Goal: Navigation & Orientation: Find specific page/section

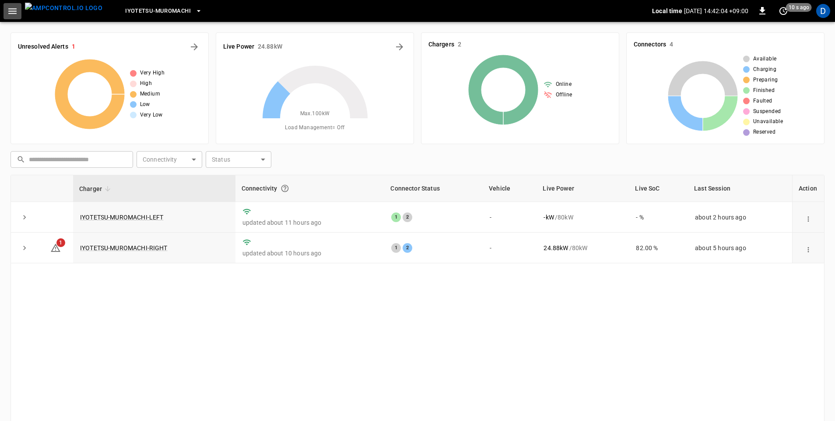
click at [14, 9] on icon "button" at bounding box center [12, 11] width 11 height 11
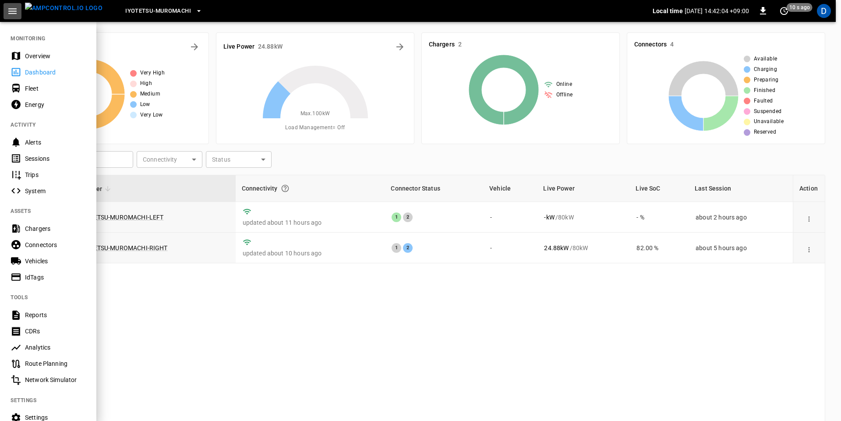
click at [14, 9] on icon "button" at bounding box center [12, 11] width 11 height 11
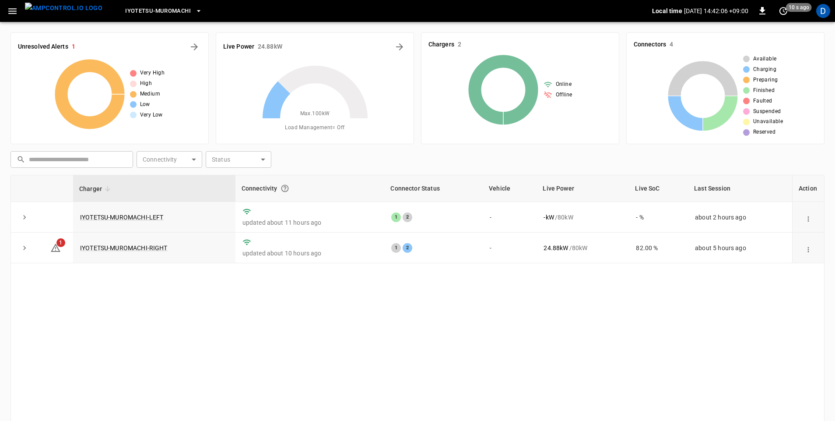
click at [8, 7] on icon "button" at bounding box center [12, 11] width 11 height 11
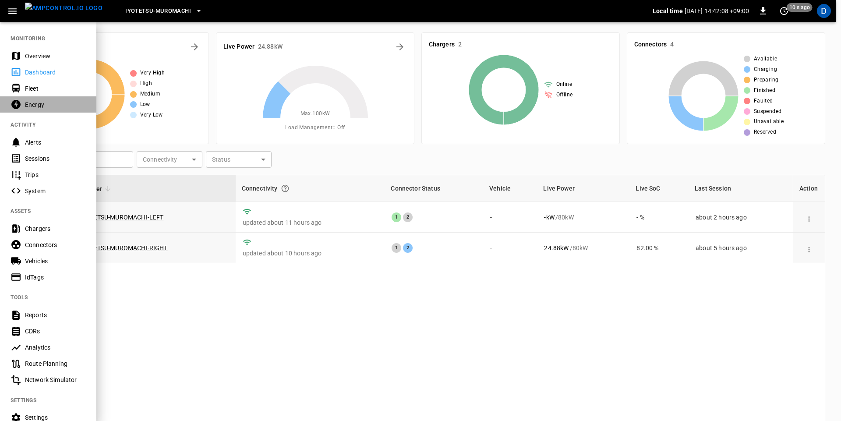
click at [35, 102] on div "Energy" at bounding box center [55, 104] width 61 height 9
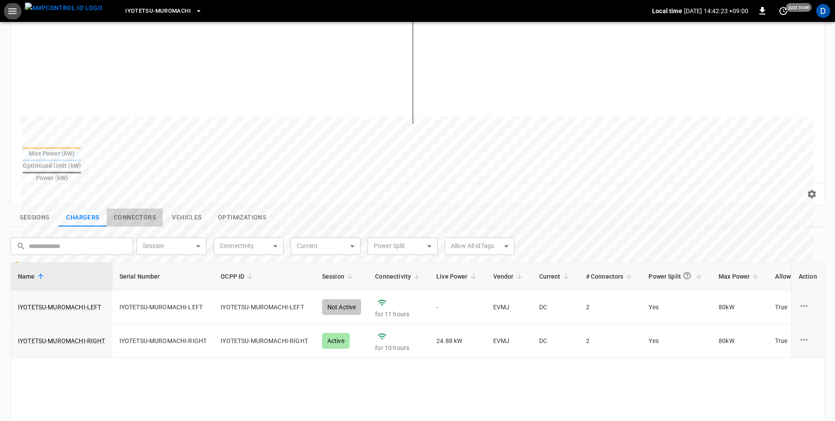
click at [121, 208] on button "Connectors" at bounding box center [135, 217] width 56 height 18
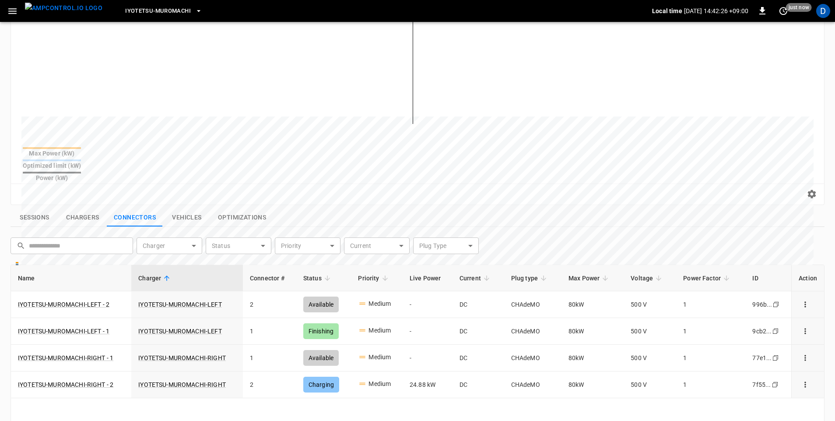
click at [194, 208] on button "Vehicles" at bounding box center [187, 217] width 48 height 18
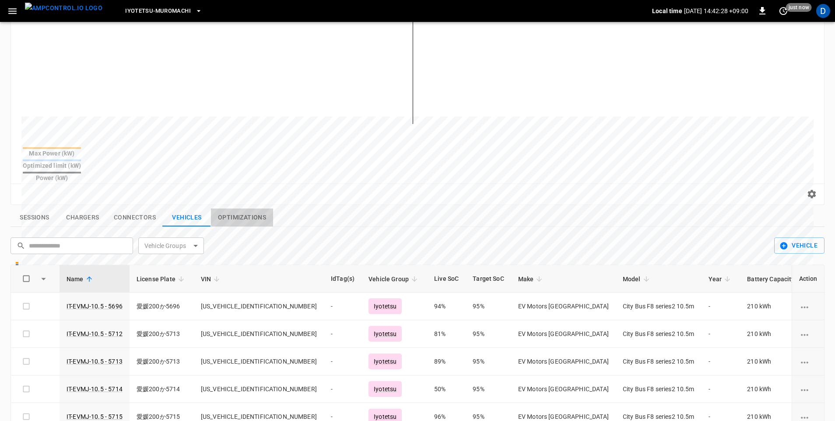
click at [224, 208] on button "Optimizations" at bounding box center [242, 217] width 62 height 18
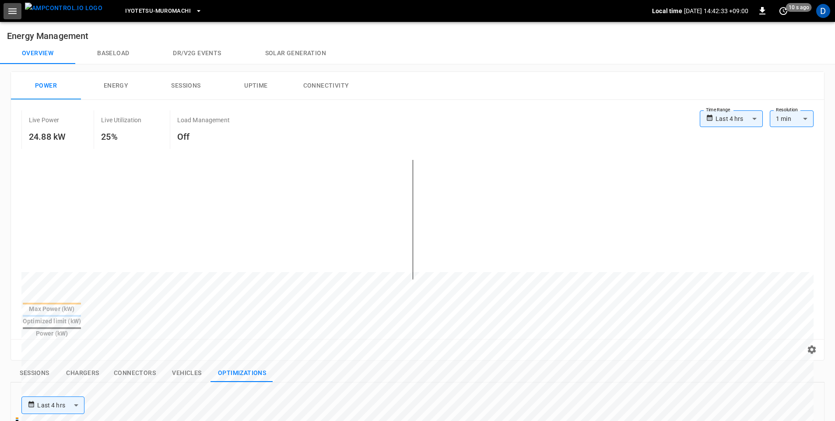
click at [10, 13] on icon "button" at bounding box center [12, 11] width 8 height 6
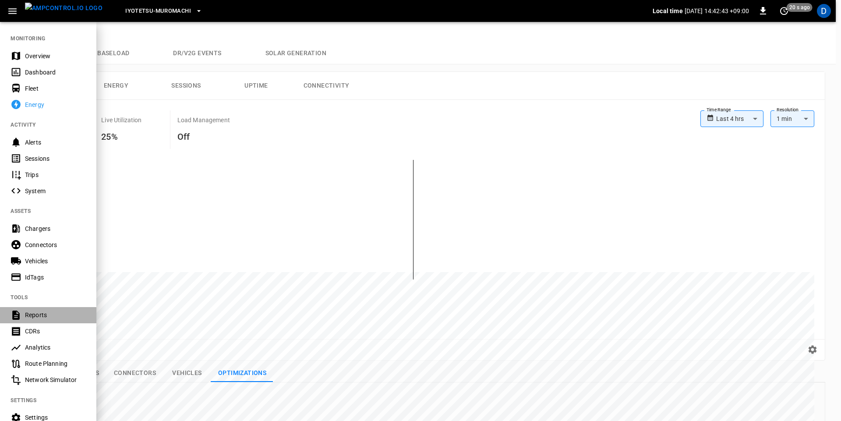
click at [36, 314] on div "Reports" at bounding box center [55, 314] width 61 height 9
